Goal: Task Accomplishment & Management: Use online tool/utility

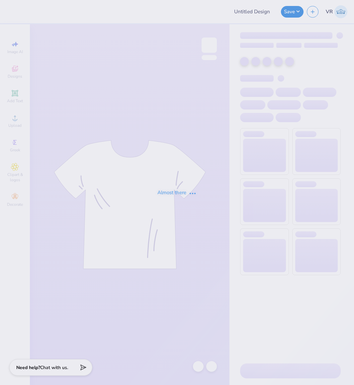
type input "Kass [PERSON_NAME] : The [GEOGRAPHIC_DATA][US_STATE]"
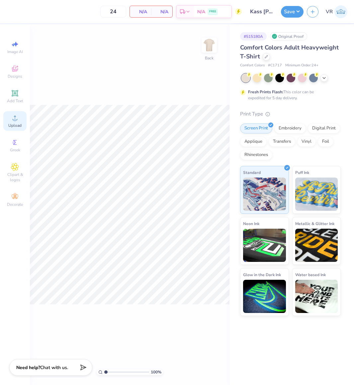
click at [20, 116] on div "Upload" at bounding box center [14, 121] width 23 height 20
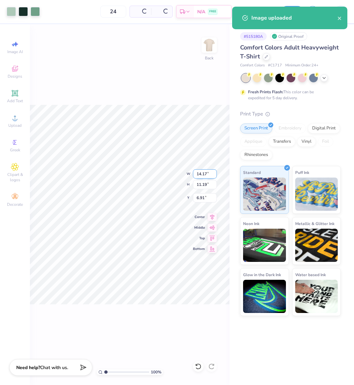
click at [207, 176] on input "14.17" at bounding box center [205, 173] width 24 height 9
type input "12.50"
type input "9.87"
type input "7.57"
type input "12.00"
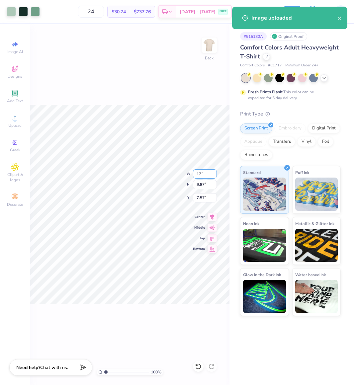
type input "9.47"
type input "7.76"
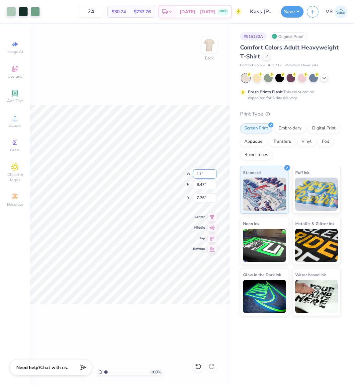
type input "11.00"
type input "8.68"
click at [200, 197] on input "8.16" at bounding box center [205, 197] width 24 height 9
type input "3.00"
click at [137, 50] on div "100 % Back" at bounding box center [129, 204] width 199 height 361
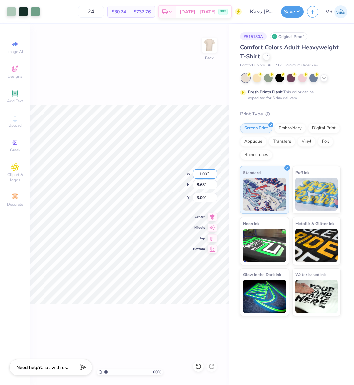
click at [200, 175] on input "11.00" at bounding box center [205, 173] width 24 height 9
click at [290, 12] on button "Save" at bounding box center [292, 11] width 23 height 12
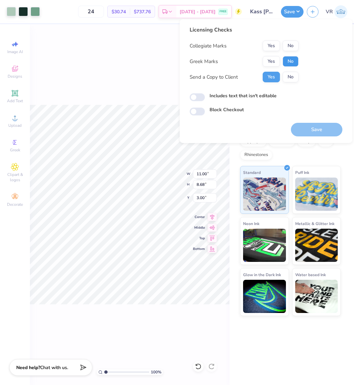
click at [293, 59] on button "No" at bounding box center [290, 61] width 16 height 11
click at [272, 42] on button "Yes" at bounding box center [271, 45] width 17 height 11
click at [295, 129] on button "Save" at bounding box center [316, 130] width 51 height 14
